Goal: Task Accomplishment & Management: Manage account settings

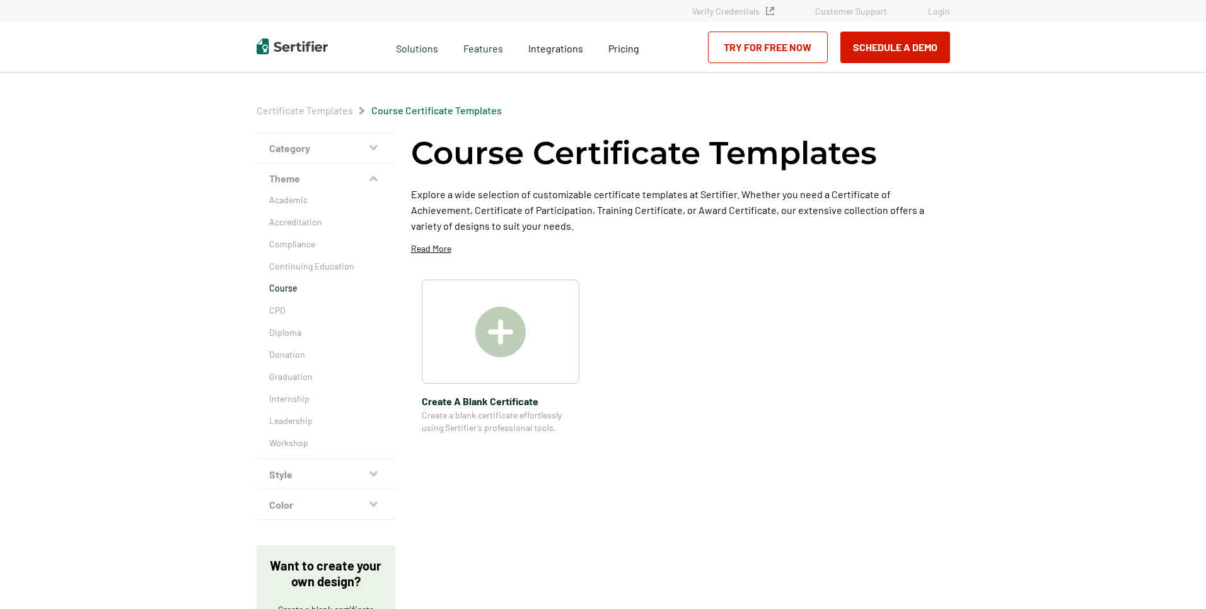
click at [940, 13] on link "Login" at bounding box center [939, 11] width 22 height 11
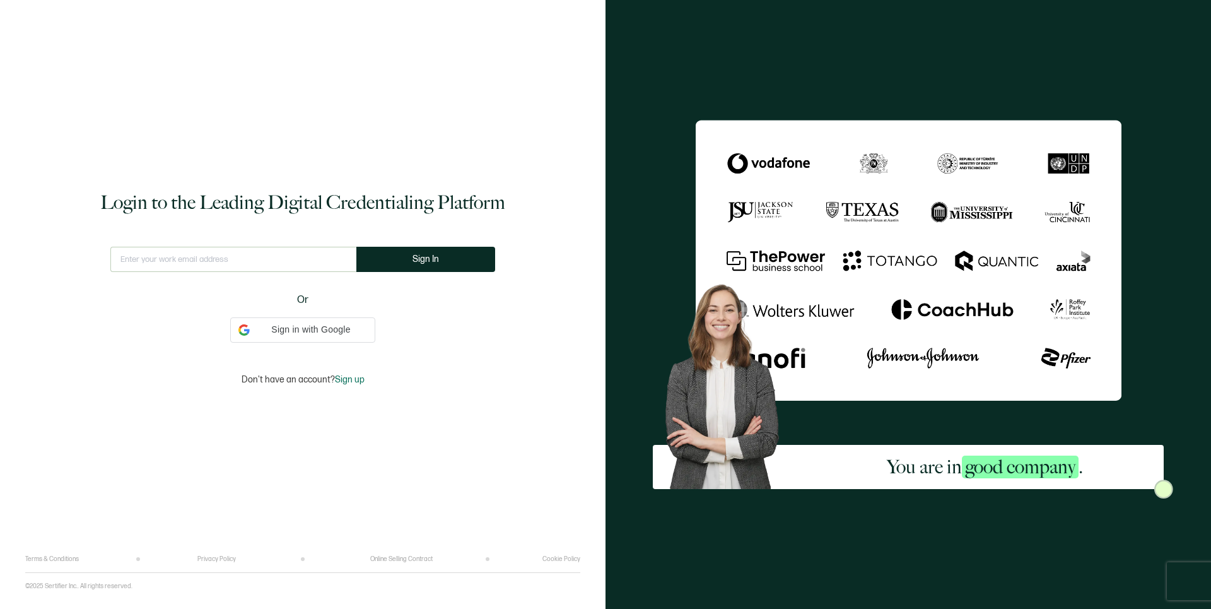
type input "[EMAIL_ADDRESS][DOMAIN_NAME]"
click at [403, 260] on button "Sign In" at bounding box center [430, 259] width 139 height 25
